Goal: Task Accomplishment & Management: Use online tool/utility

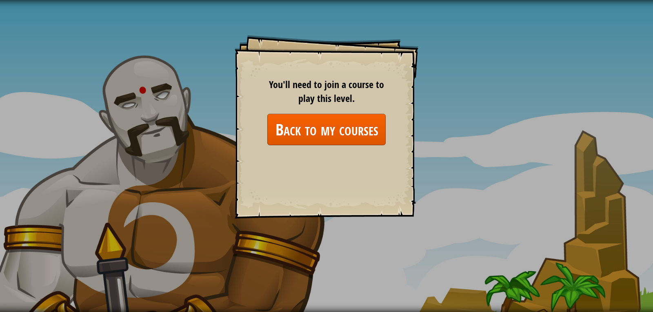
click at [358, 116] on div "You'll need to join a course to play this level. Back to my courses" at bounding box center [326, 112] width 118 height 68
click at [349, 120] on link "Back to my courses" at bounding box center [326, 129] width 118 height 31
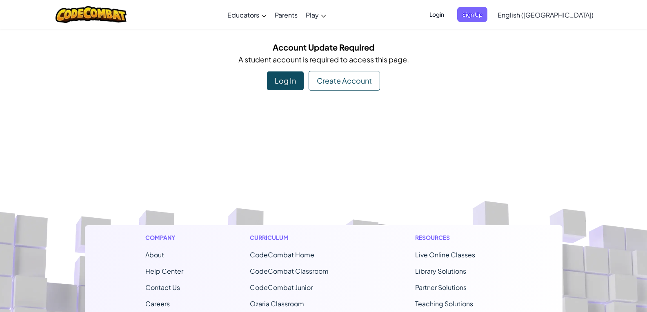
click at [320, 83] on div "Create Account" at bounding box center [344, 81] width 71 height 20
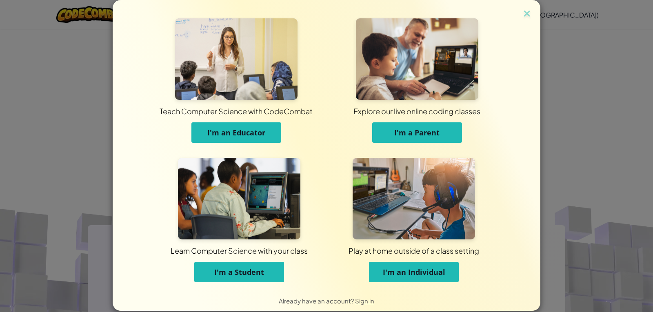
drag, startPoint x: 225, startPoint y: 272, endPoint x: 343, endPoint y: 236, distance: 123.4
click at [259, 265] on button "I'm a Student" at bounding box center [239, 272] width 90 height 20
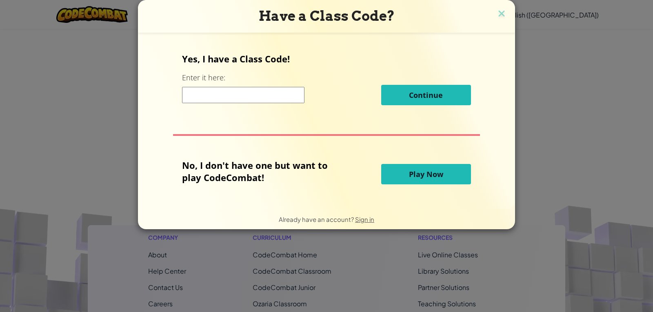
click at [416, 168] on button "Play Now" at bounding box center [426, 174] width 90 height 20
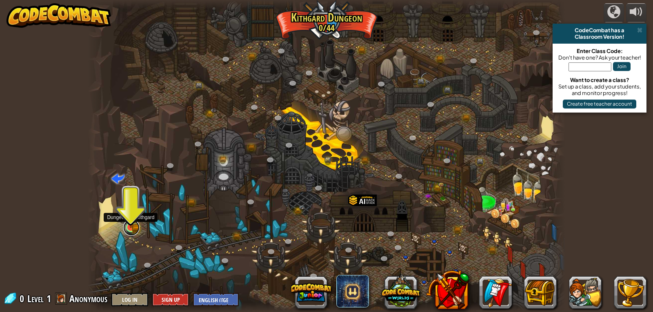
click at [139, 227] on link at bounding box center [131, 228] width 16 height 16
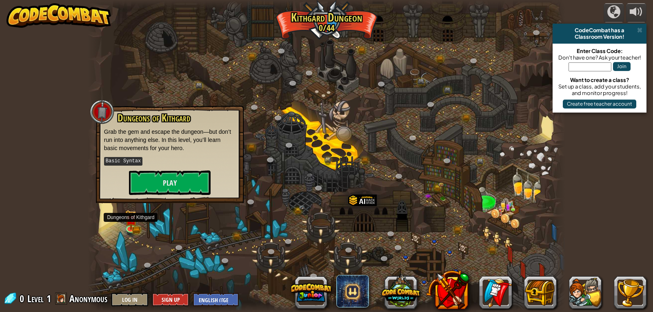
click at [411, 80] on div at bounding box center [327, 156] width 478 height 312
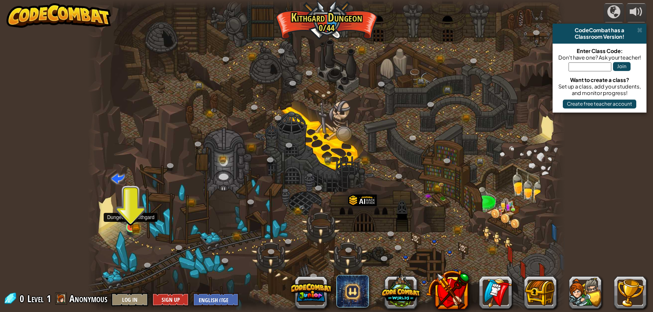
click at [131, 227] on img at bounding box center [131, 215] width 12 height 27
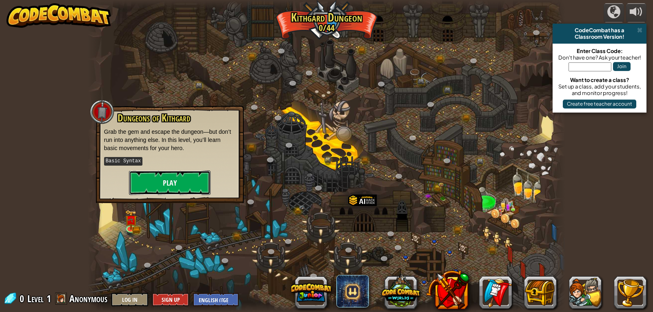
click at [155, 180] on button "Play" at bounding box center [170, 183] width 82 height 24
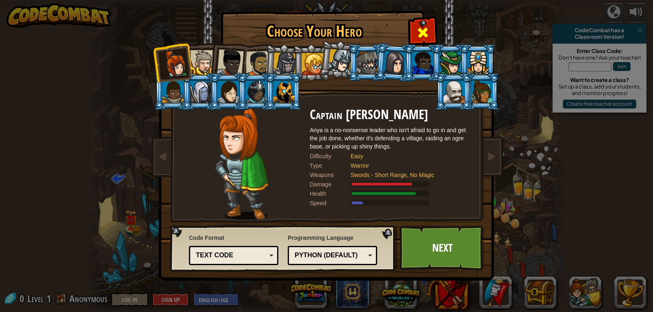
click at [430, 33] on div at bounding box center [423, 32] width 26 height 26
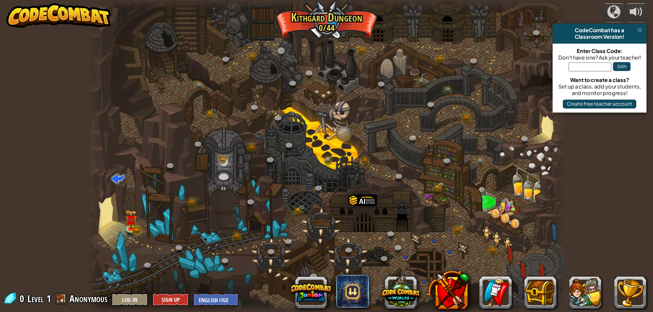
drag, startPoint x: 387, startPoint y: 70, endPoint x: 290, endPoint y: 52, distance: 99.2
